Goal: Information Seeking & Learning: Learn about a topic

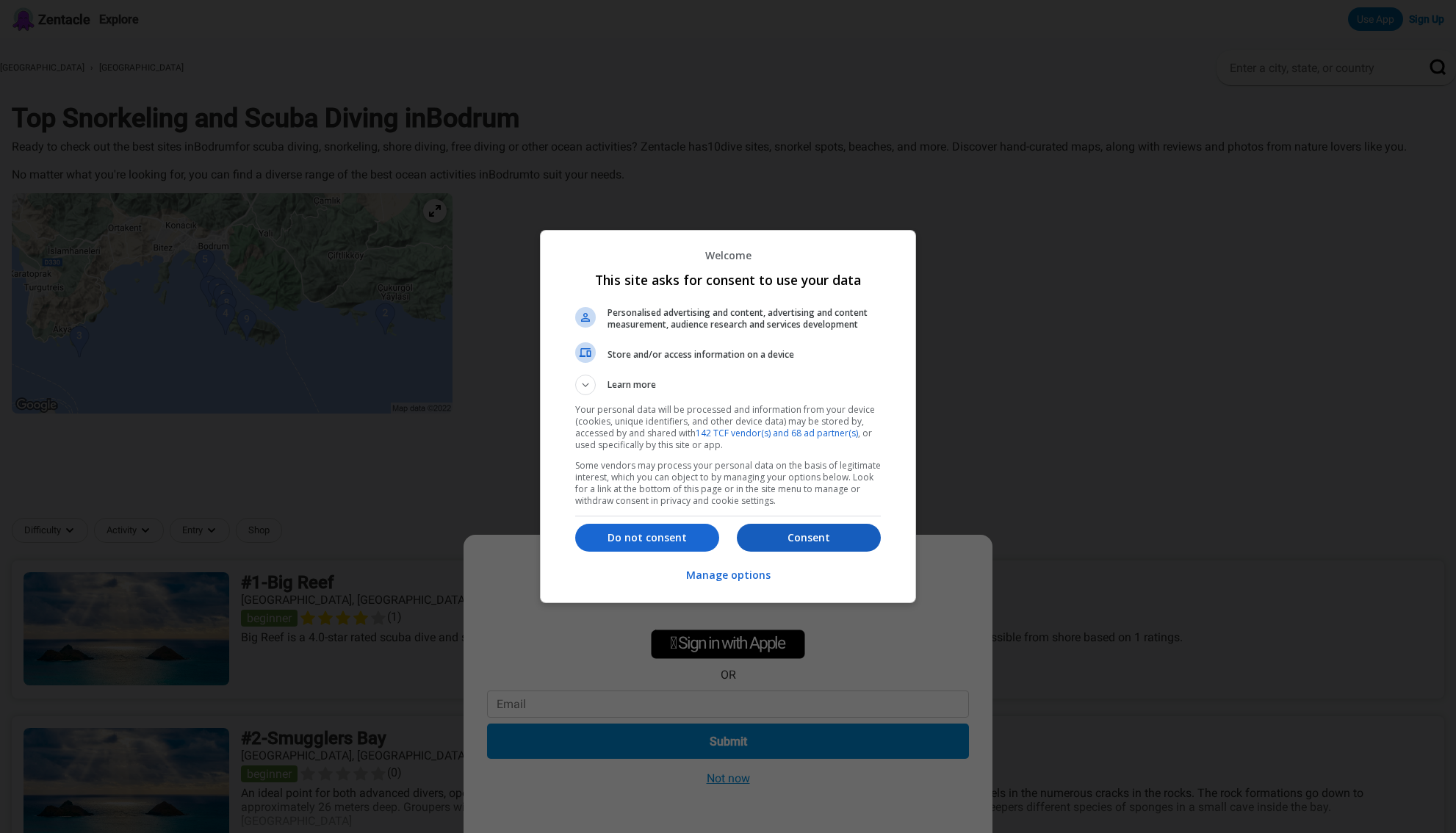
click at [804, 532] on p "Consent" at bounding box center [808, 538] width 144 height 15
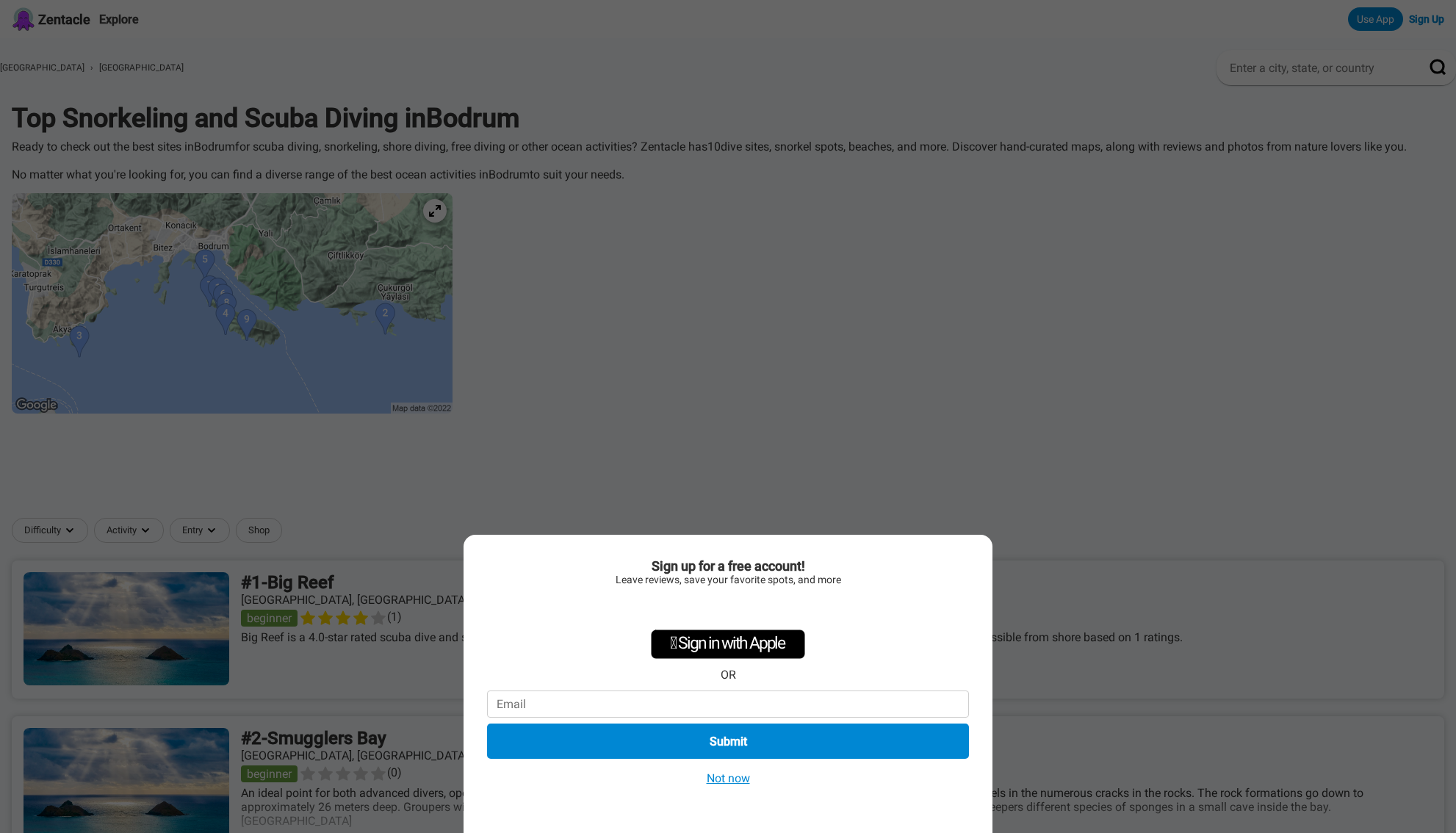
click at [725, 772] on button "Not now" at bounding box center [728, 778] width 52 height 15
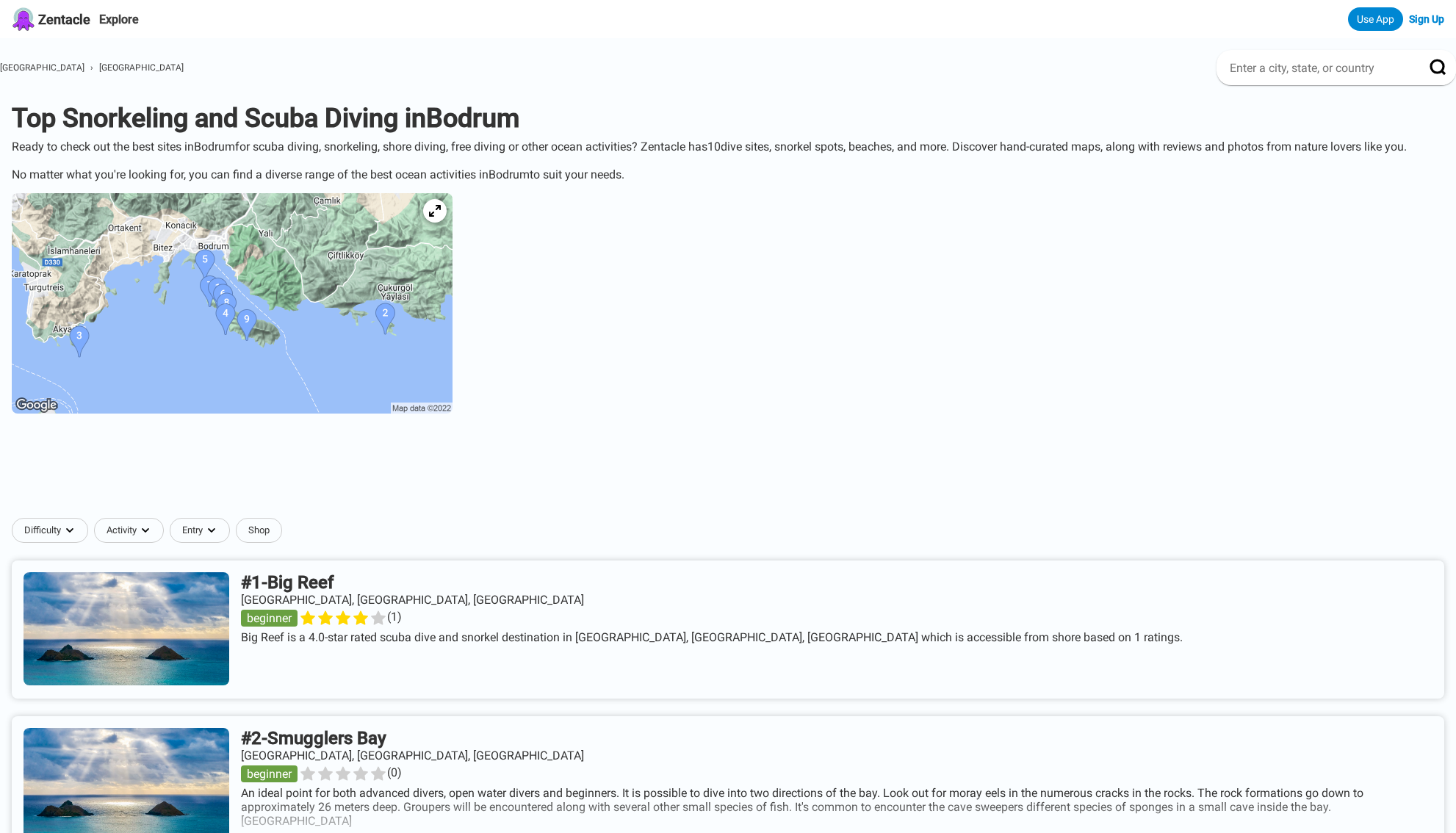
click at [296, 340] on img at bounding box center [232, 302] width 441 height 220
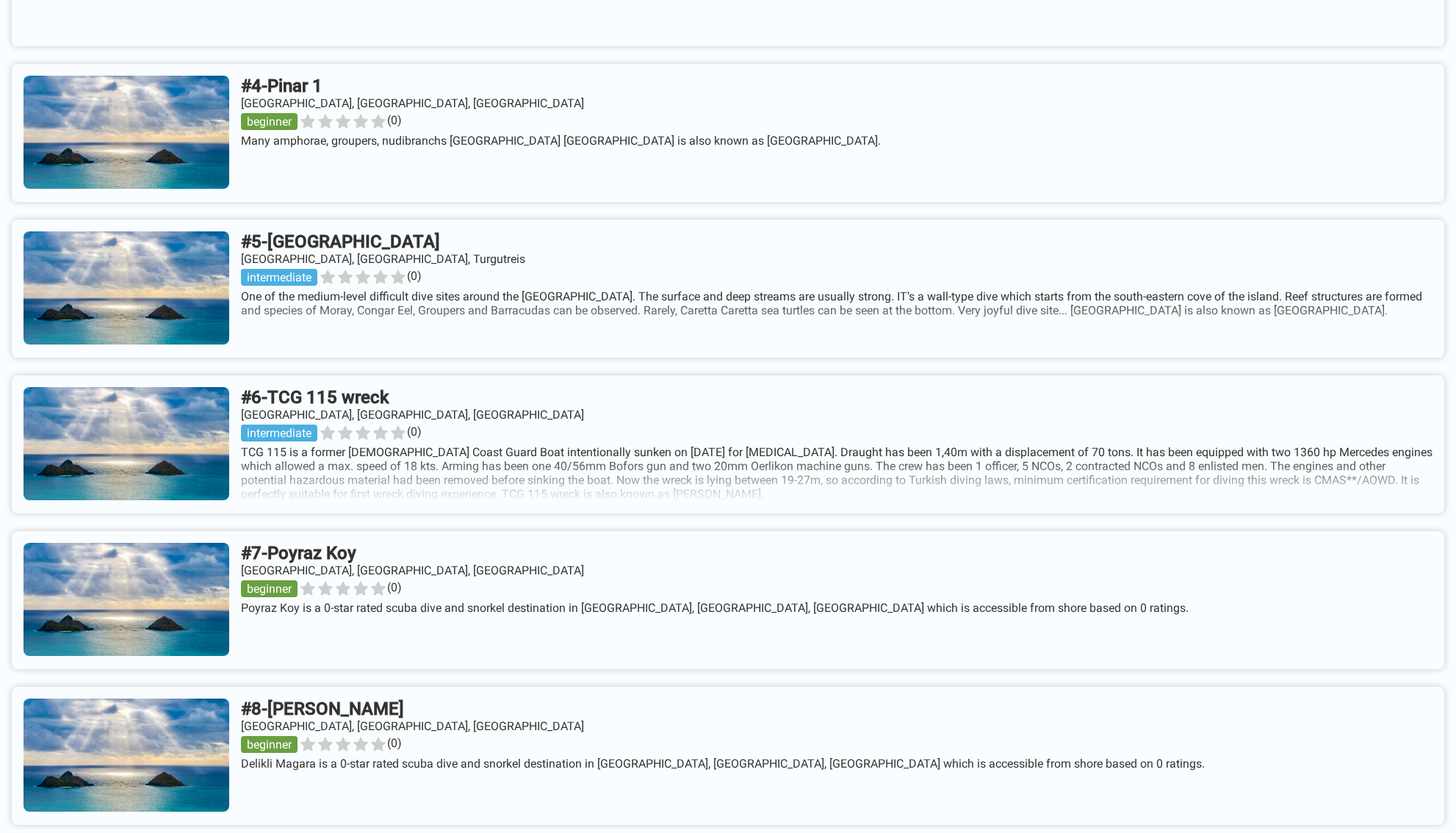
scroll to position [1123, 0]
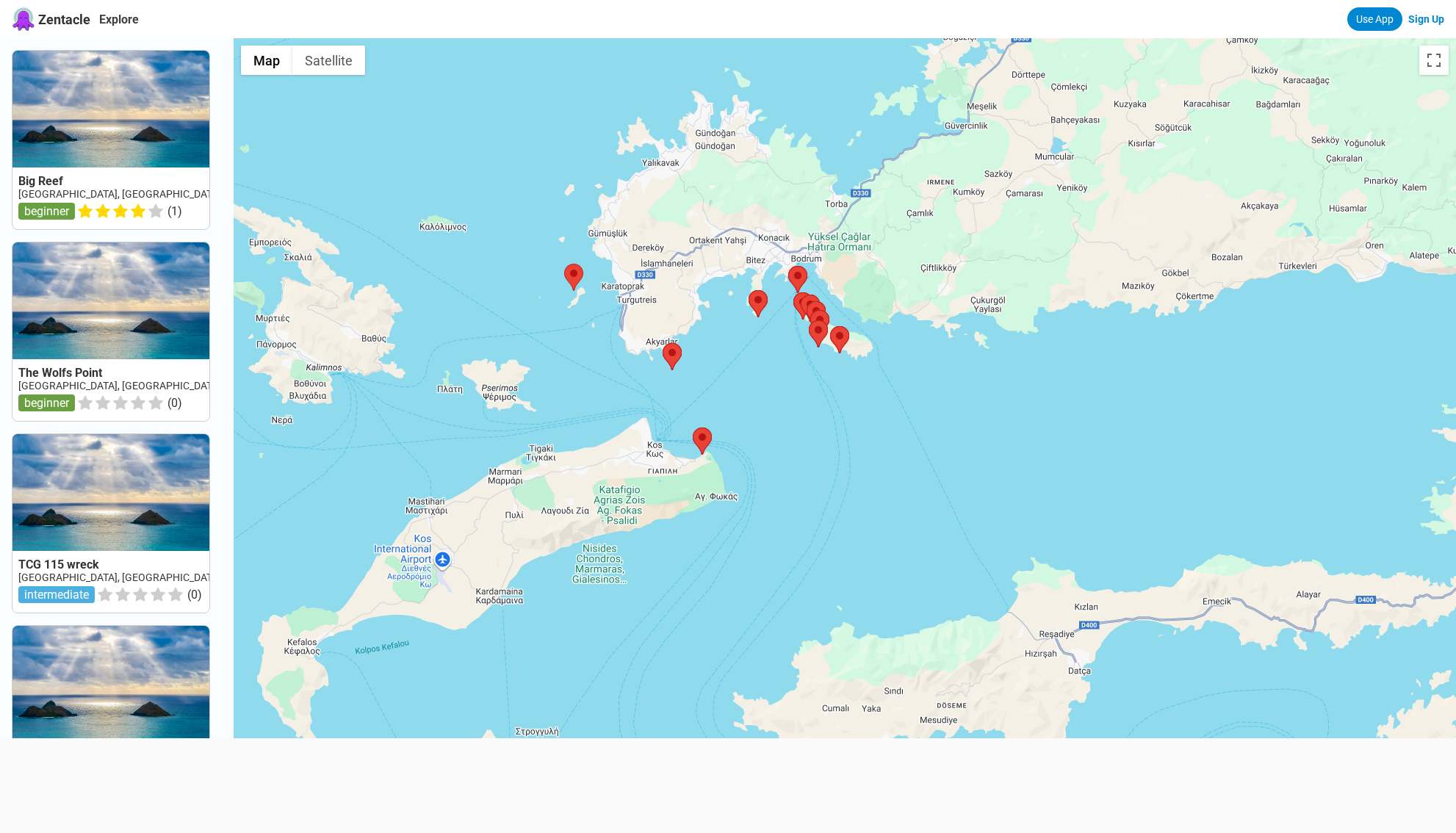
drag, startPoint x: 890, startPoint y: 523, endPoint x: 820, endPoint y: 215, distance: 315.9
click at [820, 215] on div at bounding box center [845, 455] width 1222 height 833
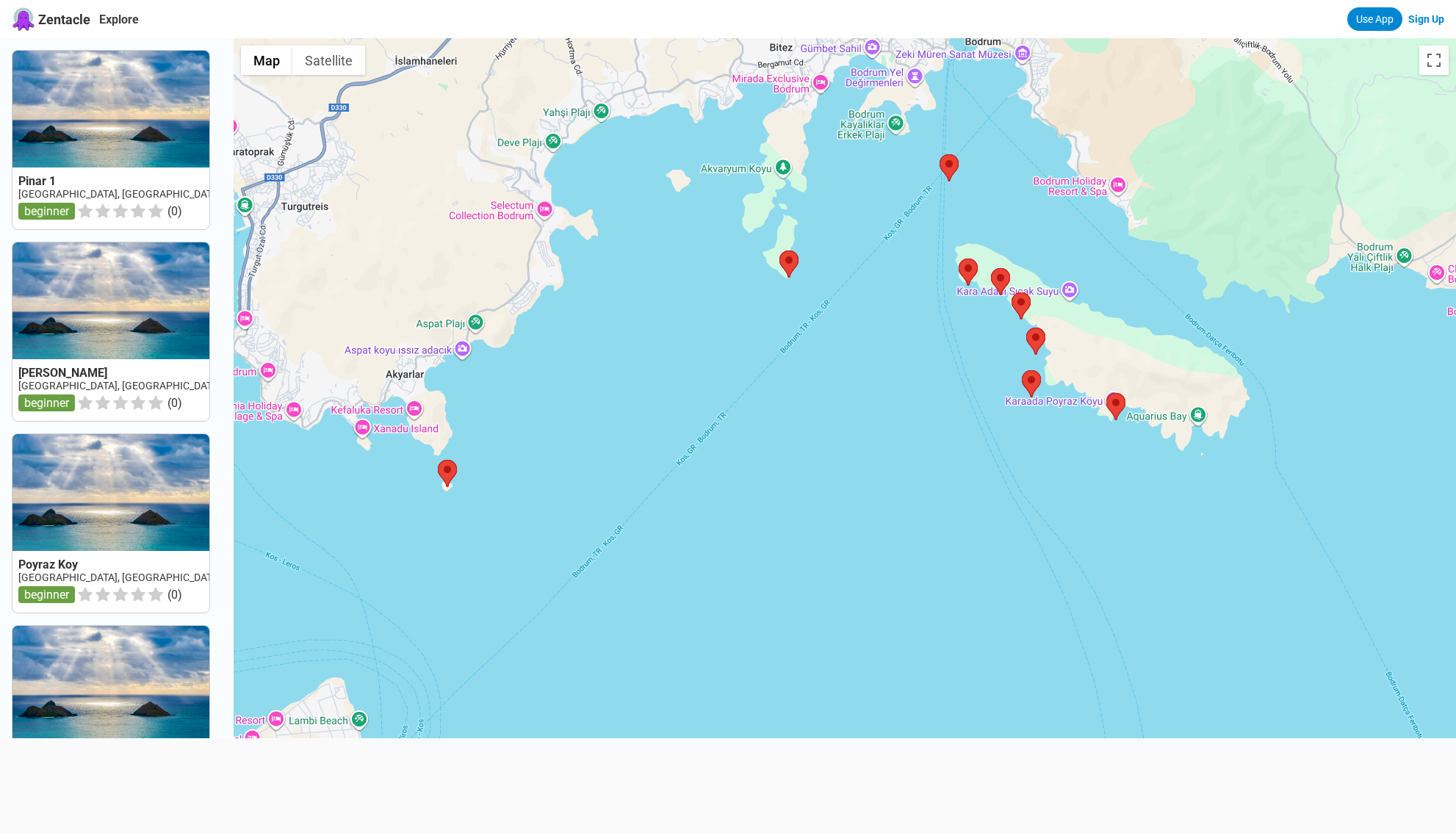
drag, startPoint x: 733, startPoint y: 321, endPoint x: 800, endPoint y: 426, distance: 124.6
click at [800, 426] on div at bounding box center [845, 455] width 1222 height 833
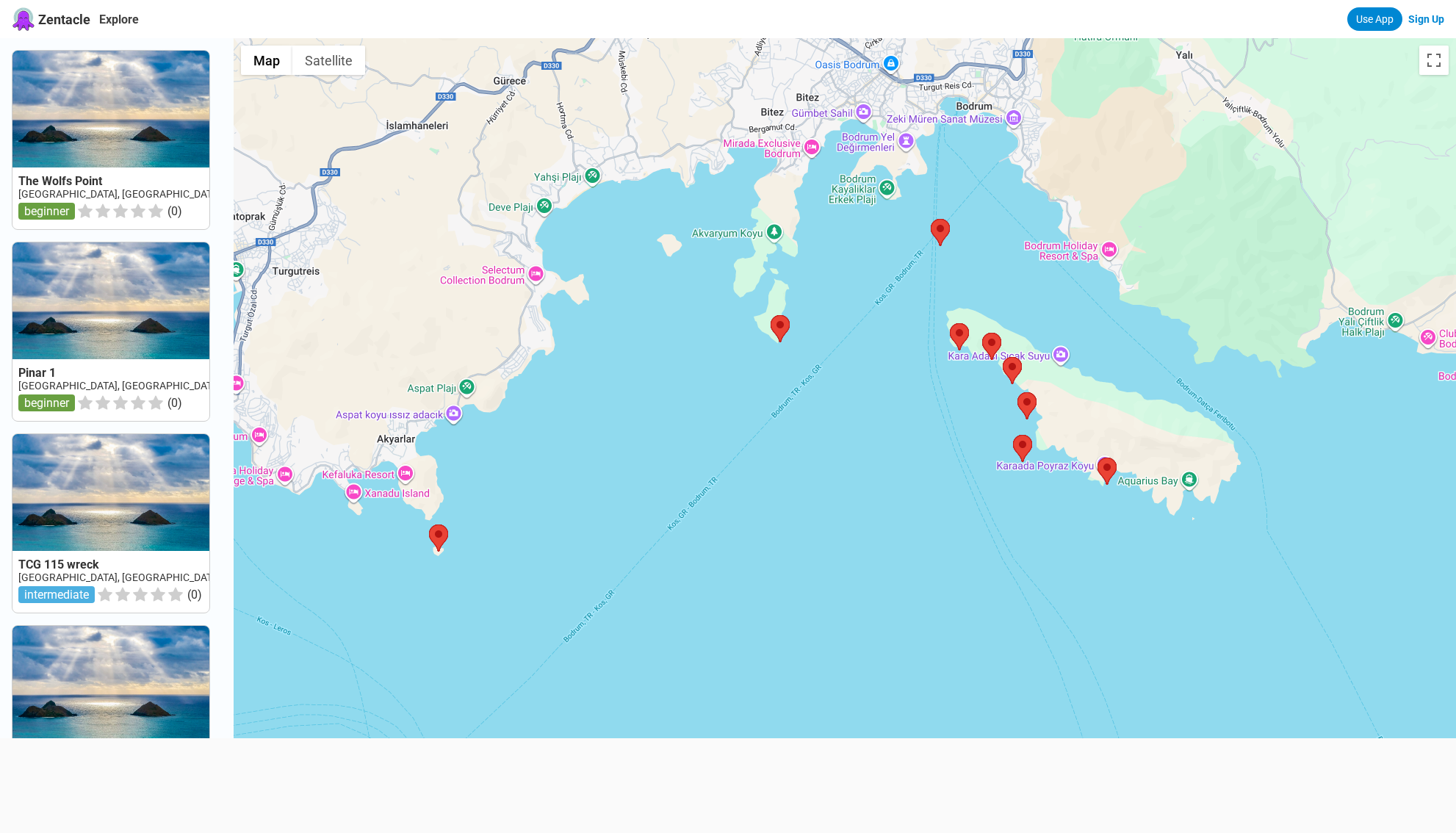
drag, startPoint x: 808, startPoint y: 415, endPoint x: 794, endPoint y: 471, distance: 57.7
click at [794, 471] on div at bounding box center [845, 455] width 1222 height 833
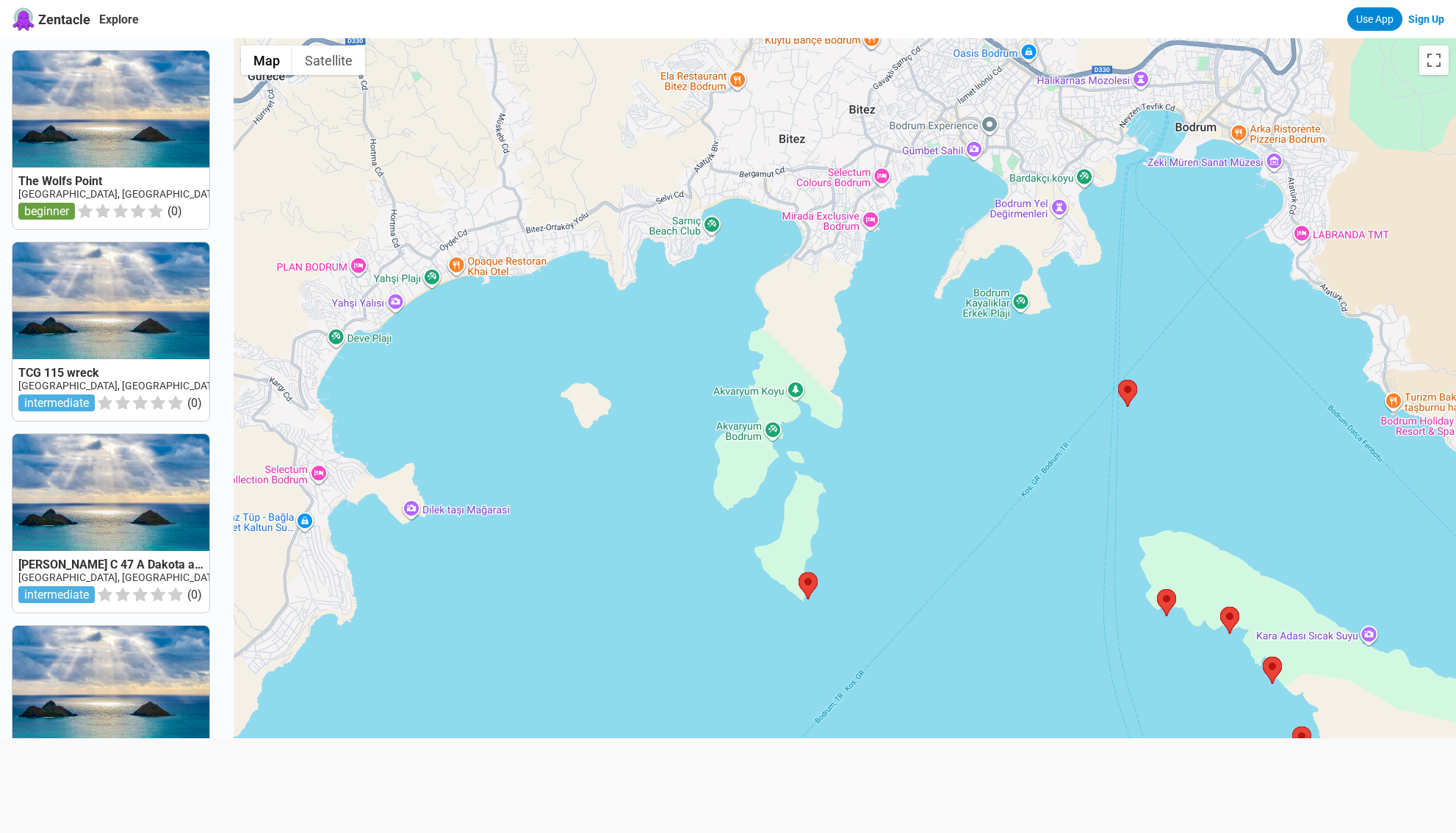
drag, startPoint x: 755, startPoint y: 354, endPoint x: 803, endPoint y: 732, distance: 381.0
click at [803, 732] on div at bounding box center [845, 455] width 1222 height 833
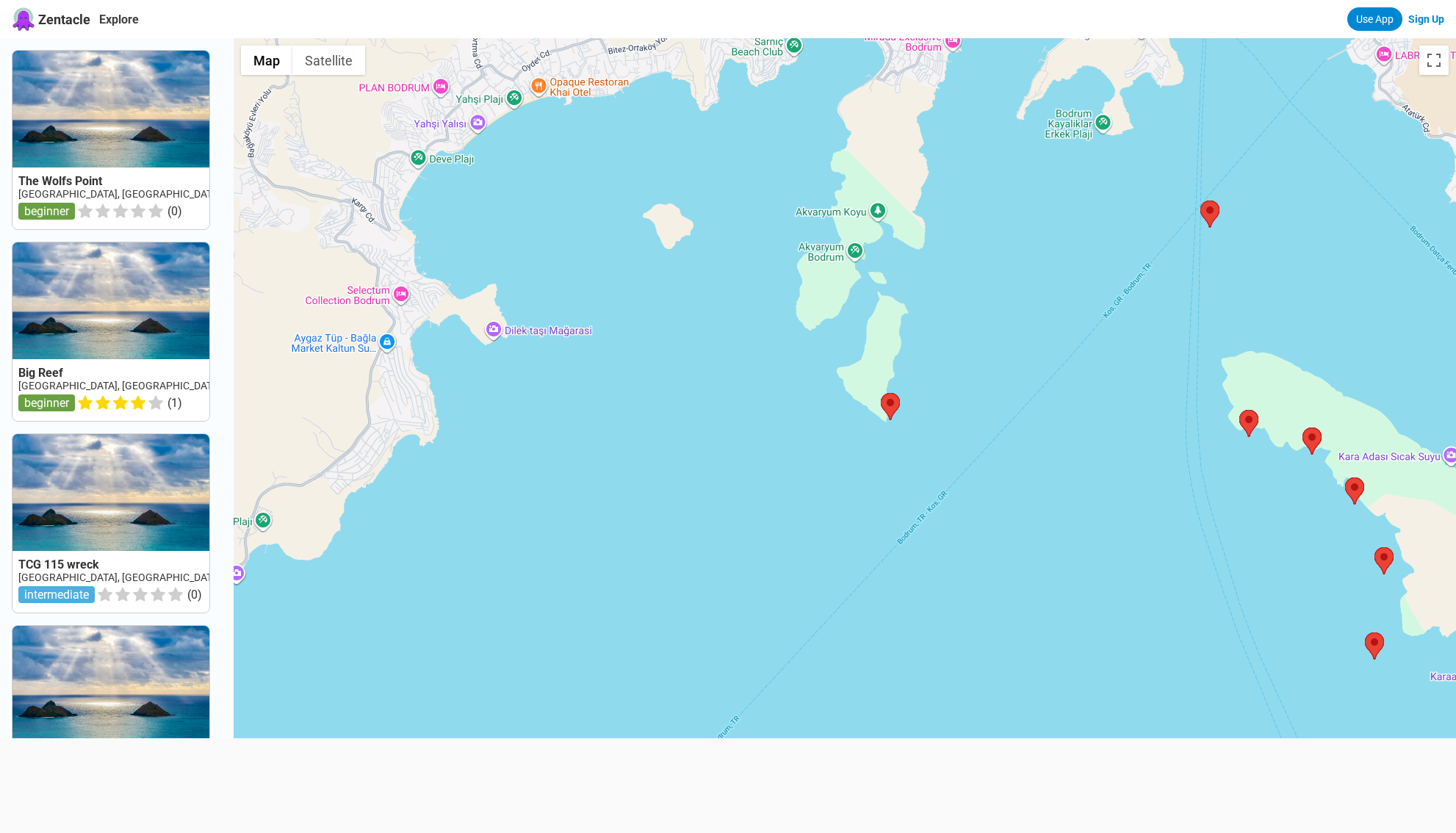
drag, startPoint x: 609, startPoint y: 602, endPoint x: 692, endPoint y: 422, distance: 198.2
click at [692, 422] on div at bounding box center [845, 455] width 1222 height 833
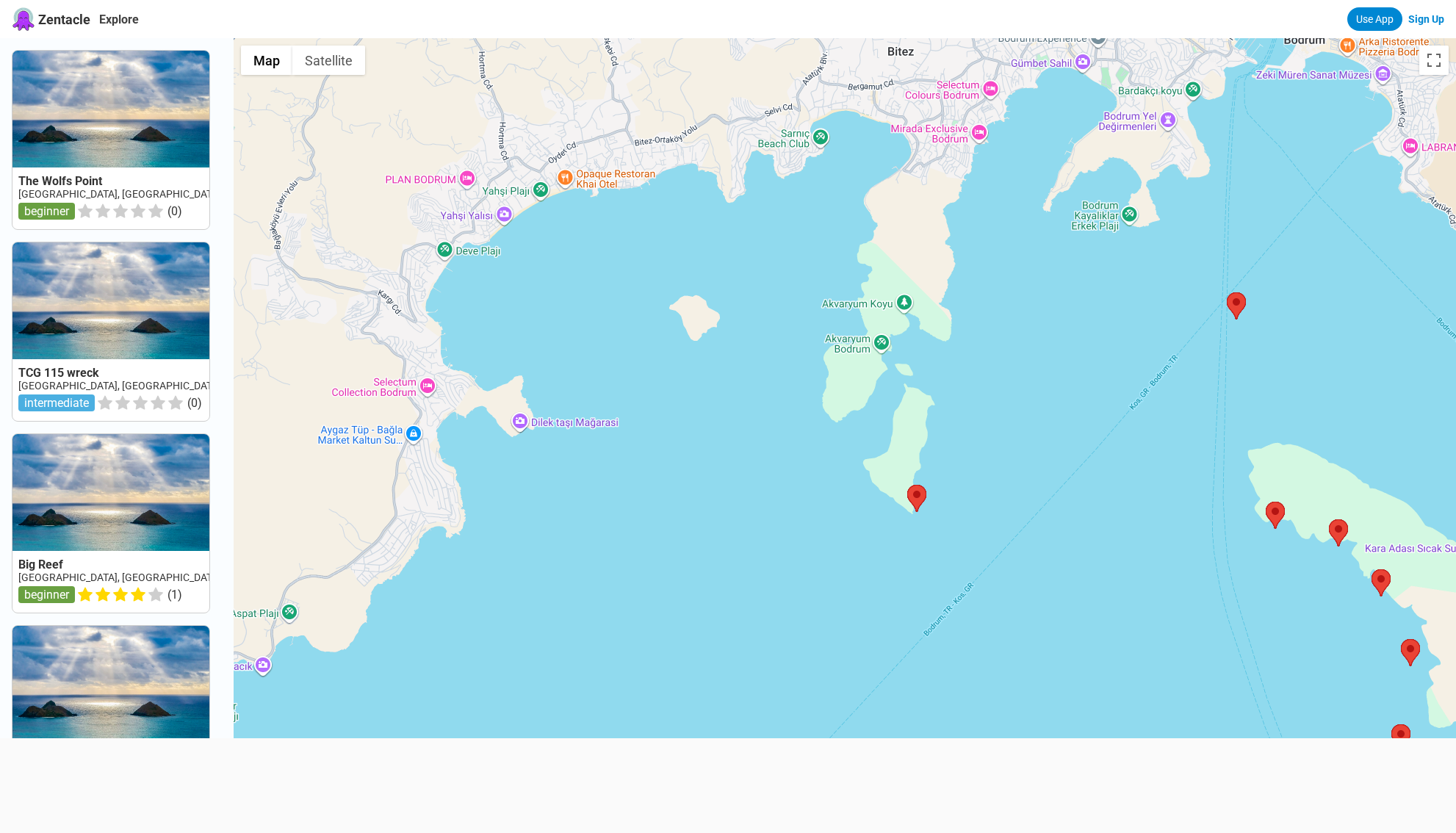
drag, startPoint x: 773, startPoint y: 426, endPoint x: 834, endPoint y: 512, distance: 105.4
click at [799, 519] on div at bounding box center [845, 455] width 1222 height 833
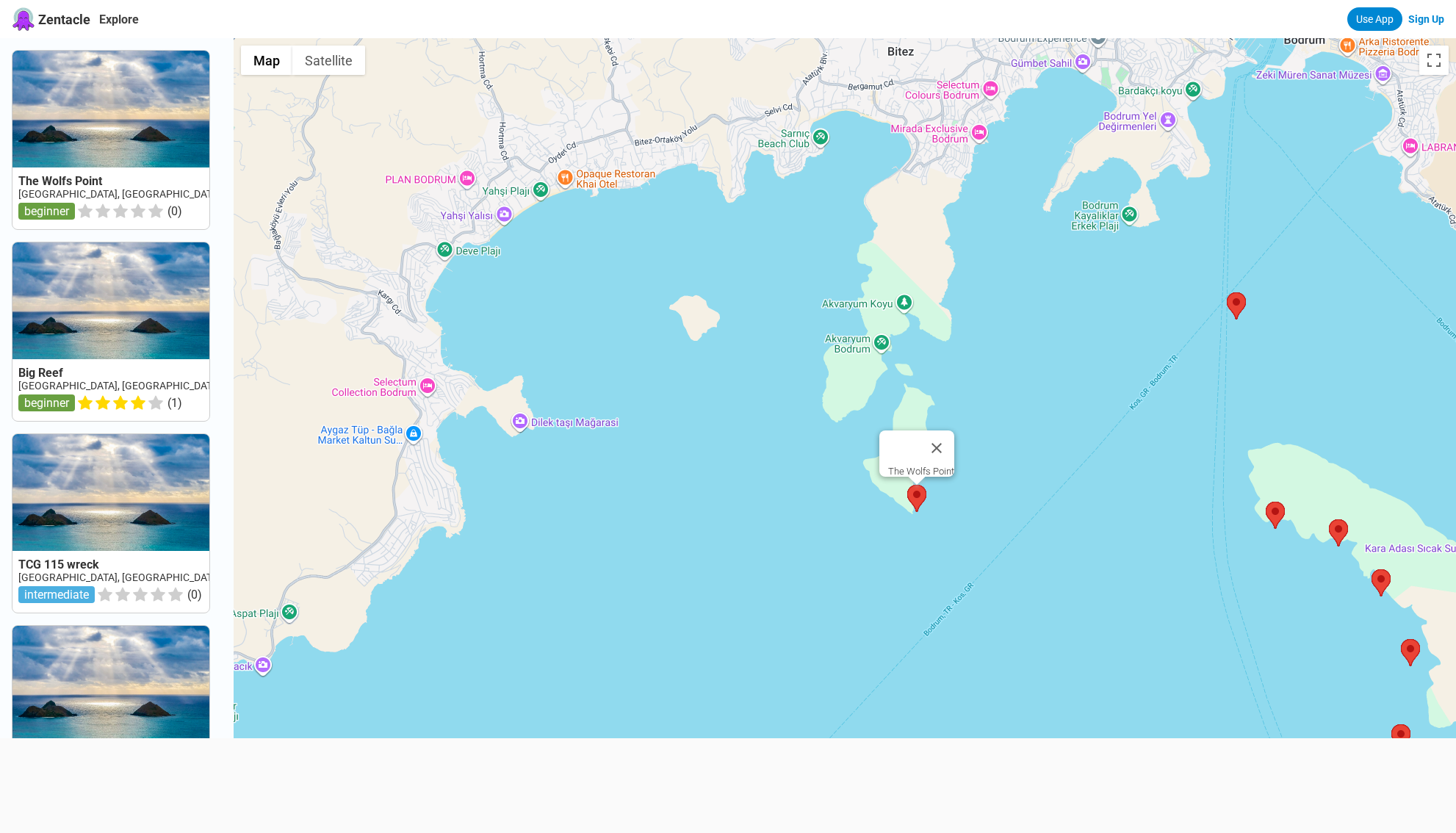
click at [907, 485] on area at bounding box center [907, 485] width 0 height 0
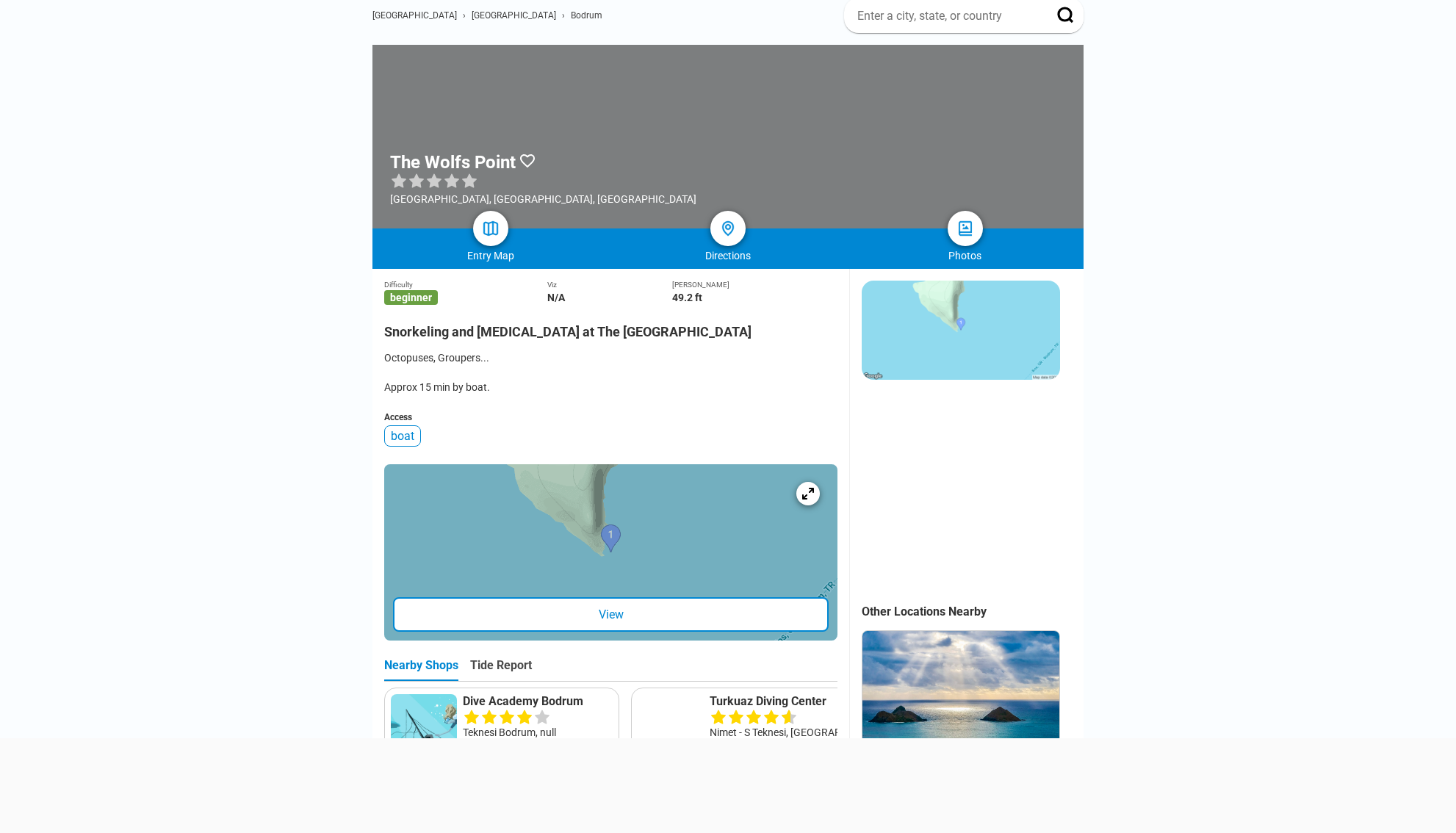
scroll to position [133, 0]
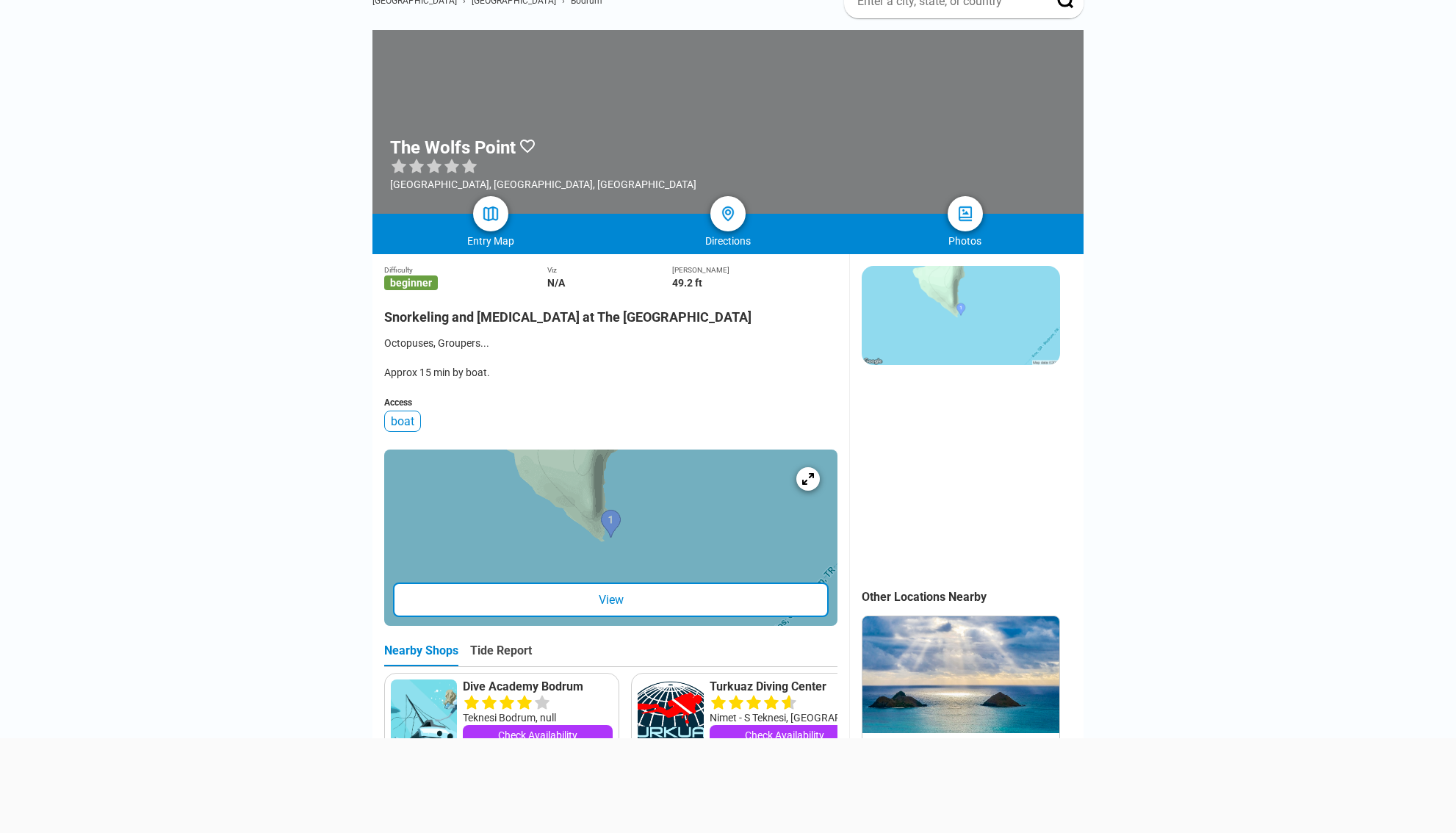
click at [644, 598] on div "View" at bounding box center [610, 599] width 435 height 35
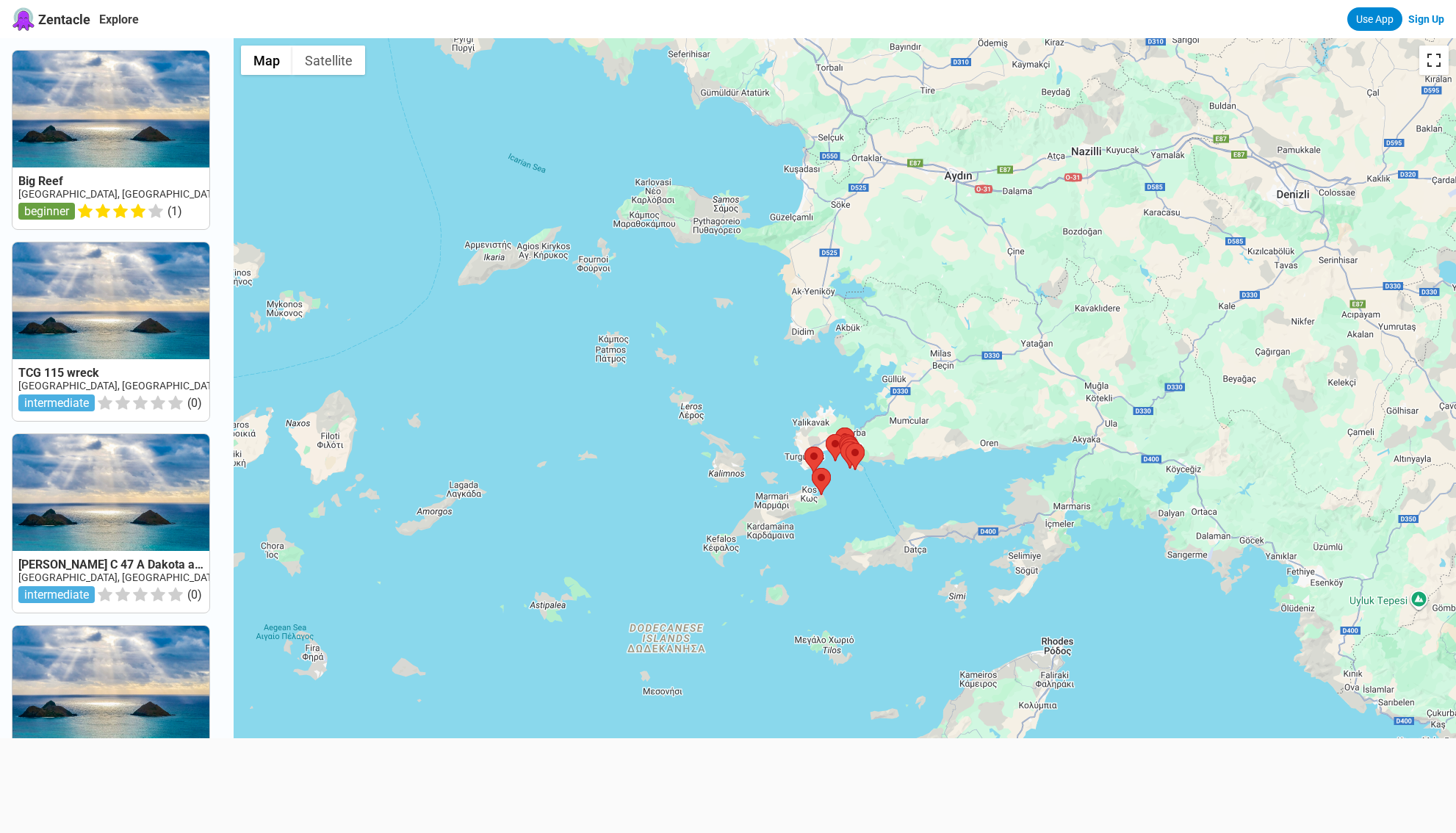
click at [1433, 57] on button "Toggle fullscreen view" at bounding box center [1433, 60] width 29 height 29
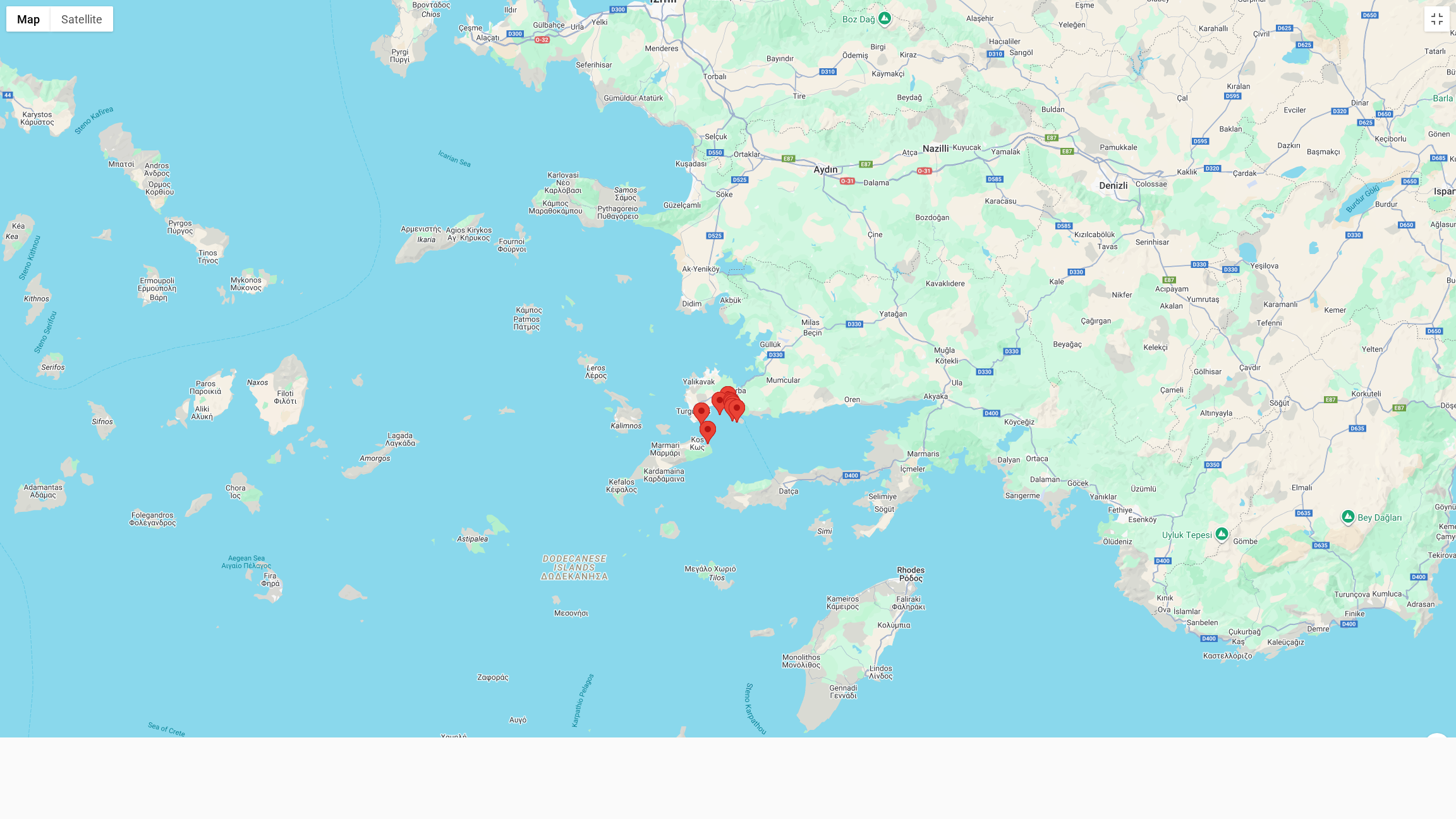
click at [1247, 98] on div at bounding box center [728, 409] width 1456 height 819
drag, startPoint x: 1429, startPoint y: 789, endPoint x: 1235, endPoint y: 641, distance: 244.0
click at [1235, 641] on div "To navigate, press the arrow keys. Map Terrain Satellite Labels Keyboard shortc…" at bounding box center [728, 409] width 1456 height 819
click at [816, 449] on div "To navigate, press the arrow keys." at bounding box center [728, 409] width 1456 height 819
click at [766, 442] on div at bounding box center [728, 409] width 1456 height 819
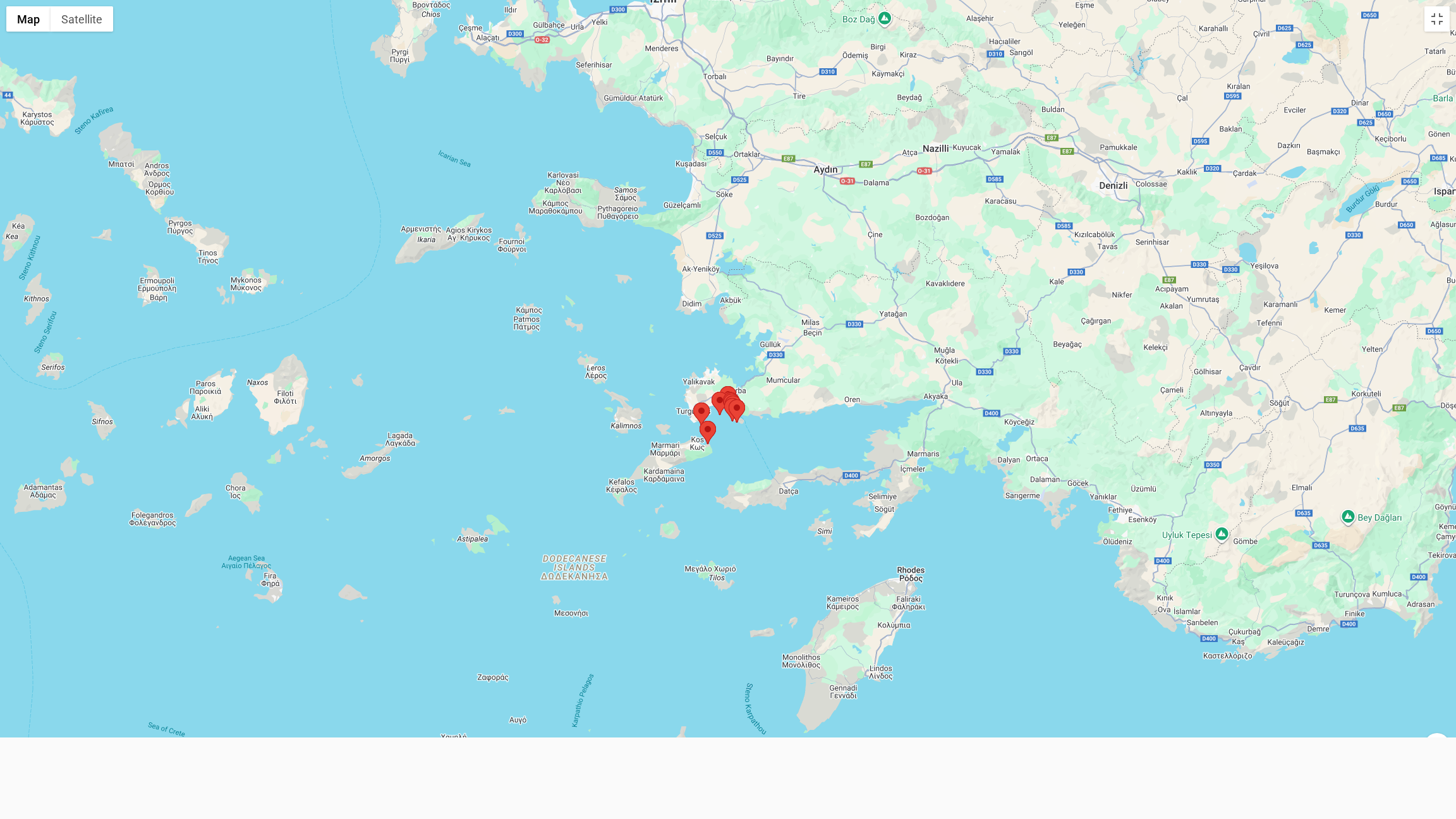
click at [766, 442] on div at bounding box center [728, 409] width 1456 height 819
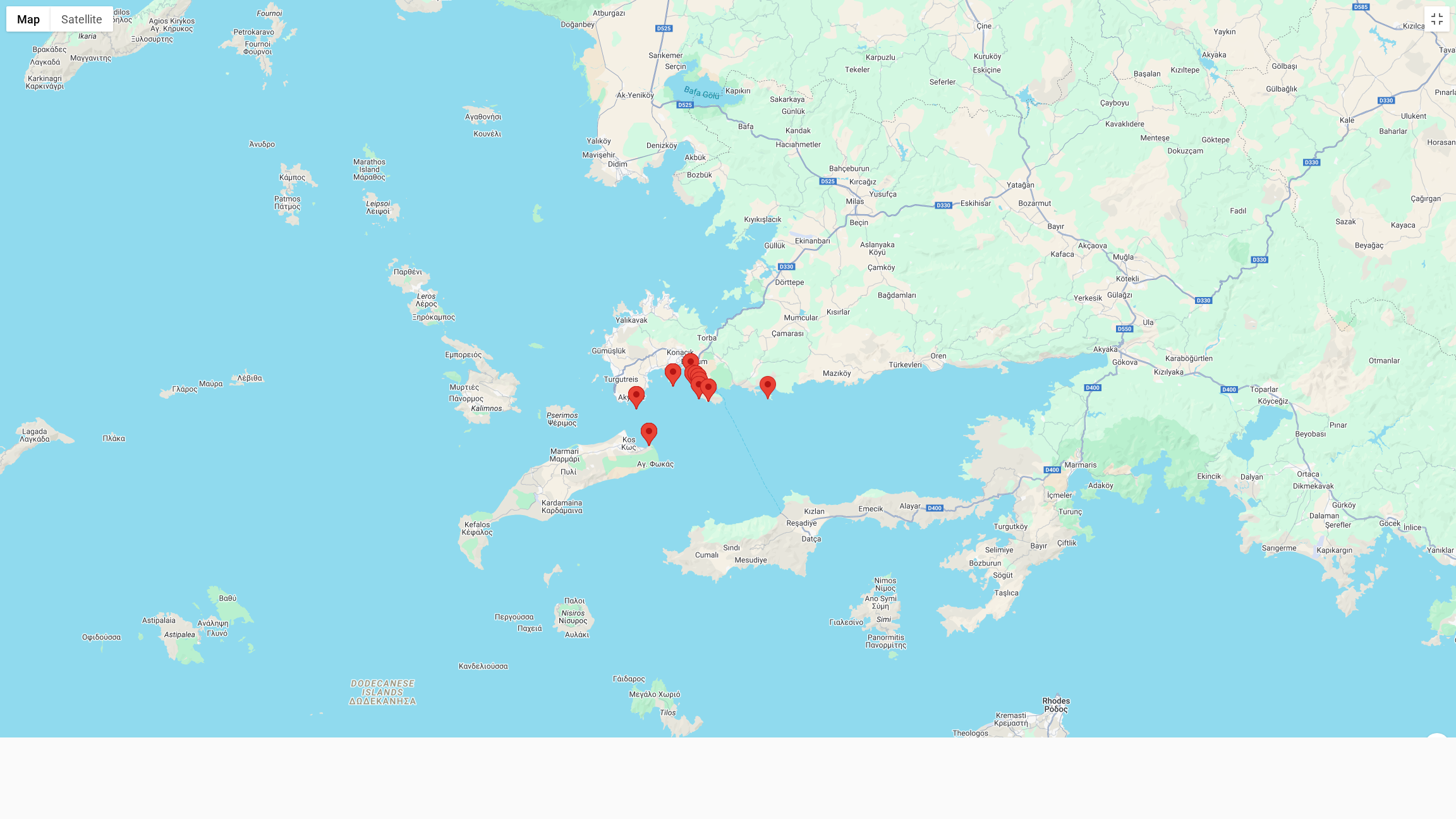
click at [766, 442] on div at bounding box center [728, 409] width 1456 height 819
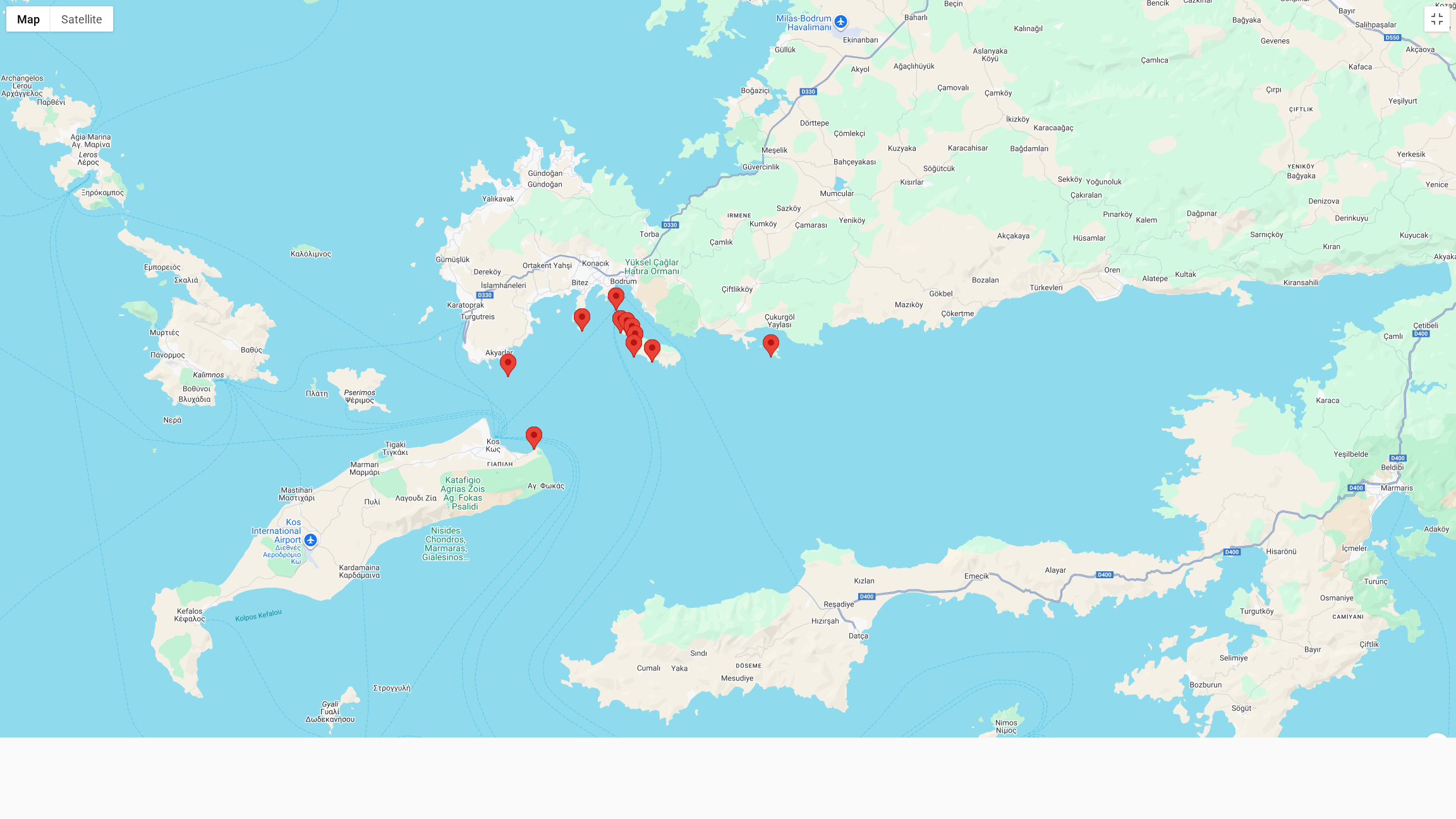
click at [605, 413] on div at bounding box center [728, 409] width 1456 height 819
click at [606, 413] on div at bounding box center [728, 409] width 1456 height 819
click at [627, 389] on div at bounding box center [728, 409] width 1456 height 819
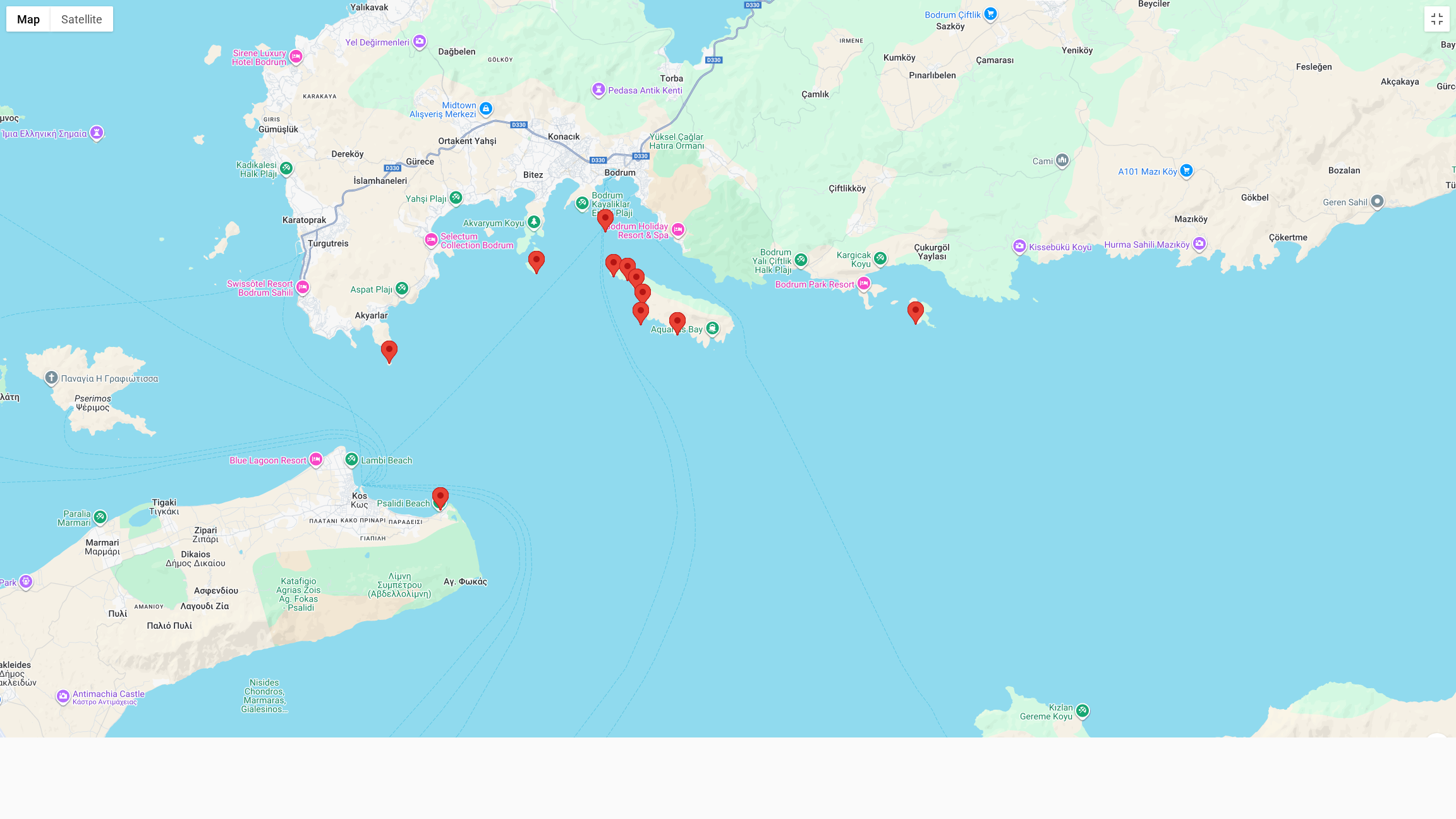
click at [627, 389] on div at bounding box center [728, 409] width 1456 height 819
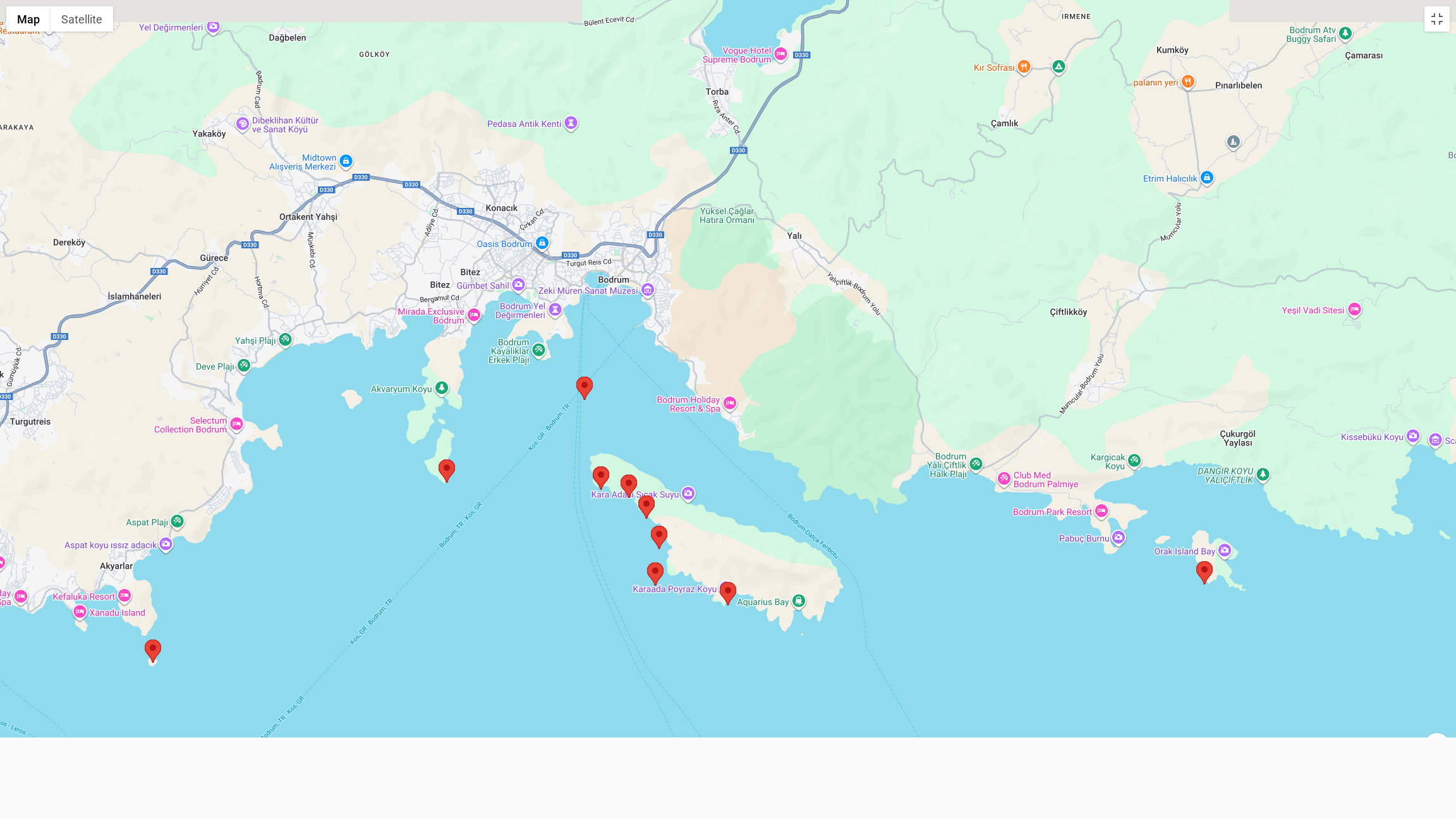
drag, startPoint x: 581, startPoint y: 363, endPoint x: 583, endPoint y: 686, distance: 323.0
click at [583, 686] on div at bounding box center [728, 409] width 1456 height 819
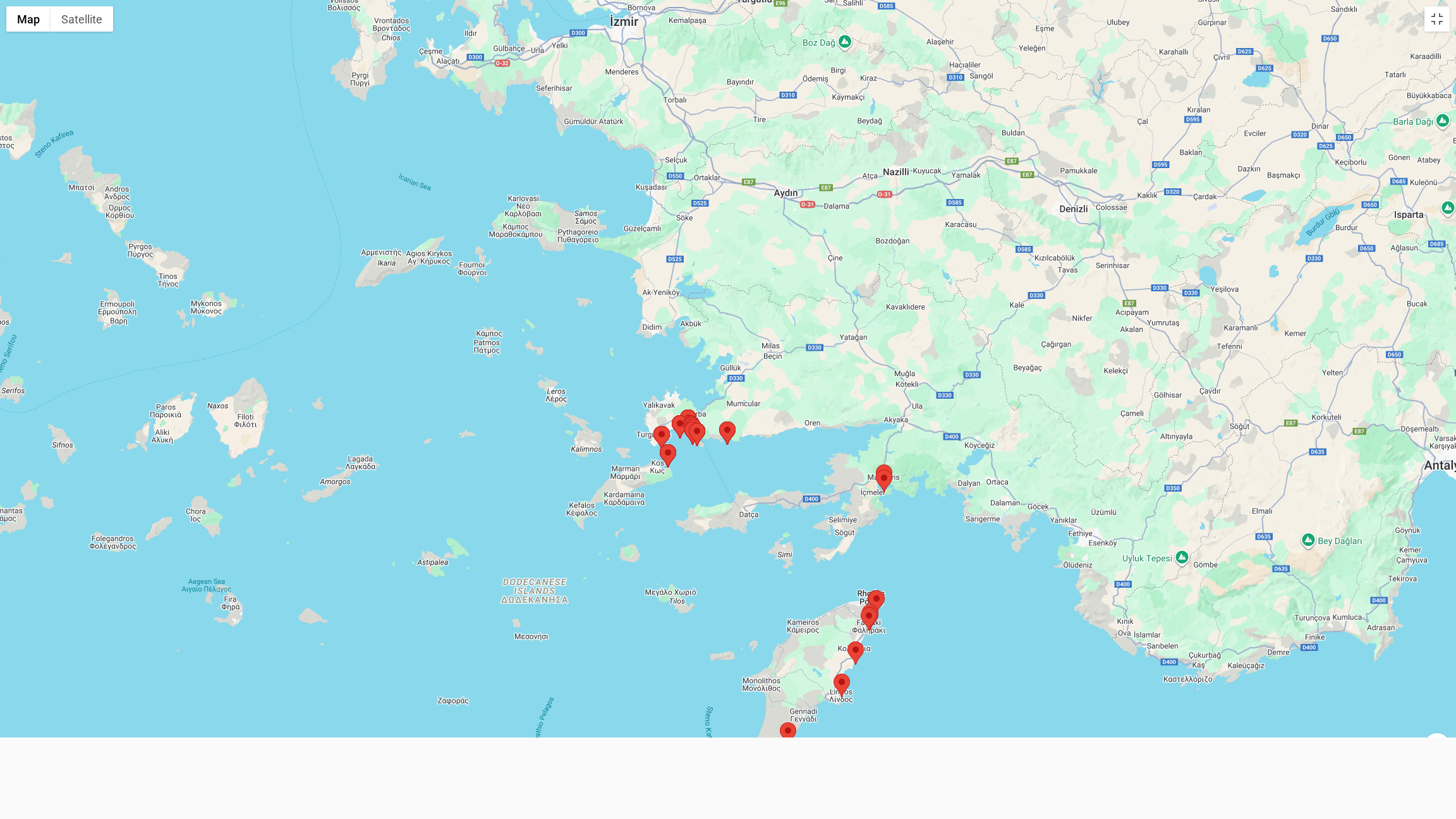
drag, startPoint x: 569, startPoint y: 216, endPoint x: 686, endPoint y: 424, distance: 238.6
click at [686, 424] on img at bounding box center [693, 433] width 16 height 23
